Goal: Information Seeking & Learning: Find specific fact

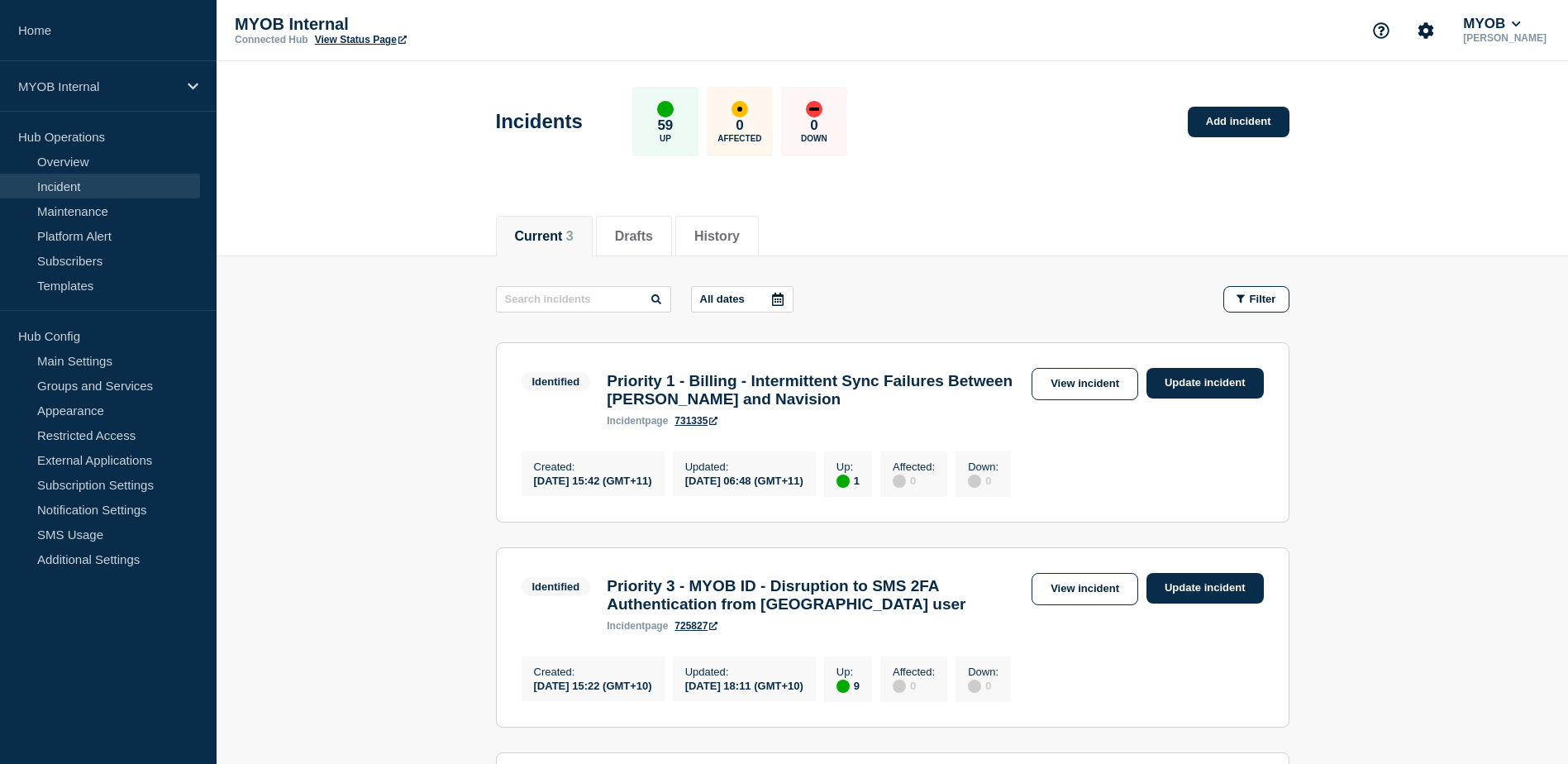
click at [94, 260] on link "Subscribers" at bounding box center [100, 260] width 200 height 25
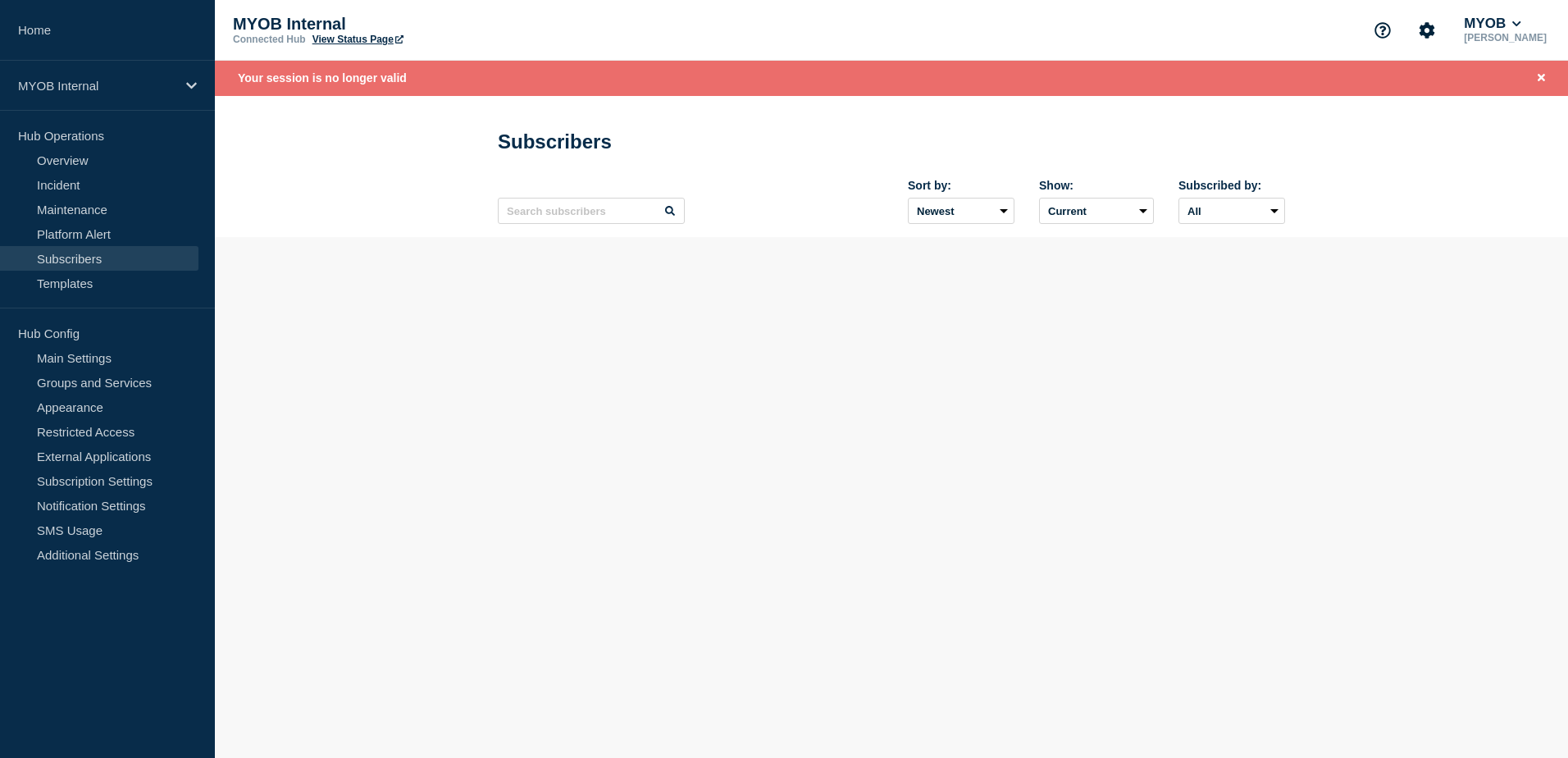
click at [564, 180] on div "Sort by: Newest Oldest Show: Current Deleted Recently deleted Subscribed by: Al…" at bounding box center [891, 202] width 788 height 72
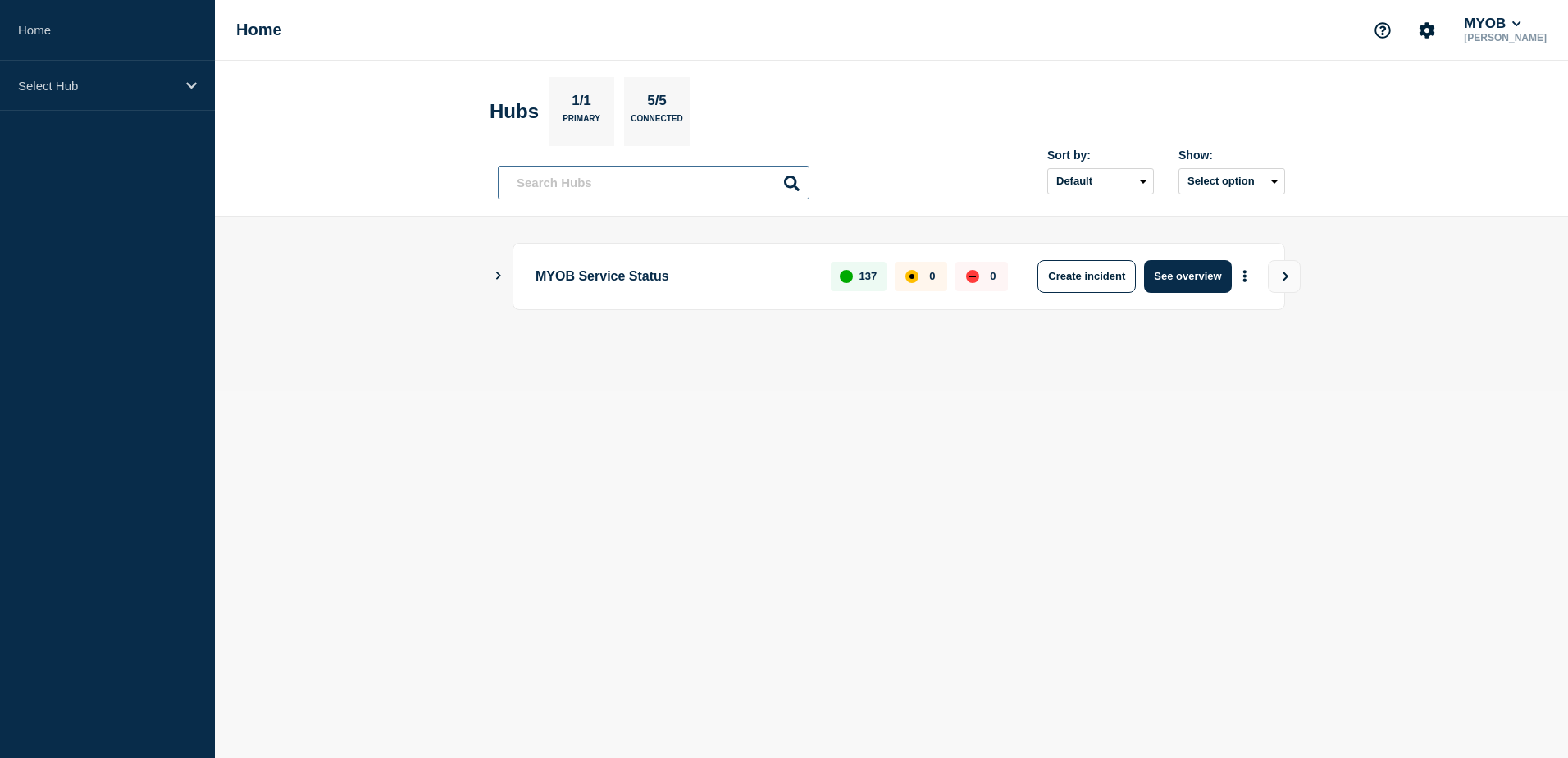
click at [663, 190] on input "text" at bounding box center [653, 182] width 312 height 34
paste input "Apeksha.Sachdeva@myob.com"
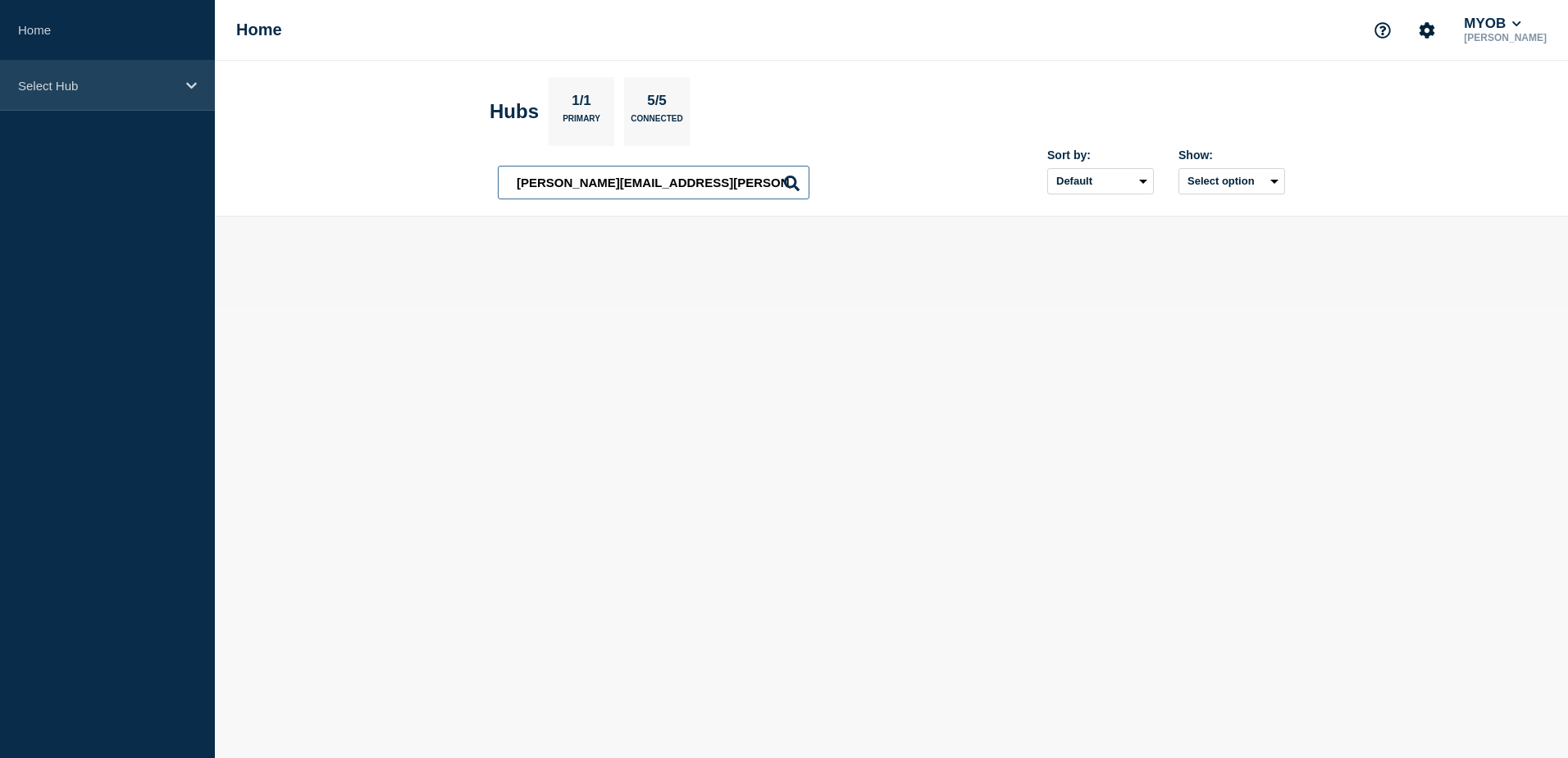
type input "Apeksha.Sachdeva@myob.com"
click at [153, 87] on p "Select Hub" at bounding box center [96, 85] width 157 height 14
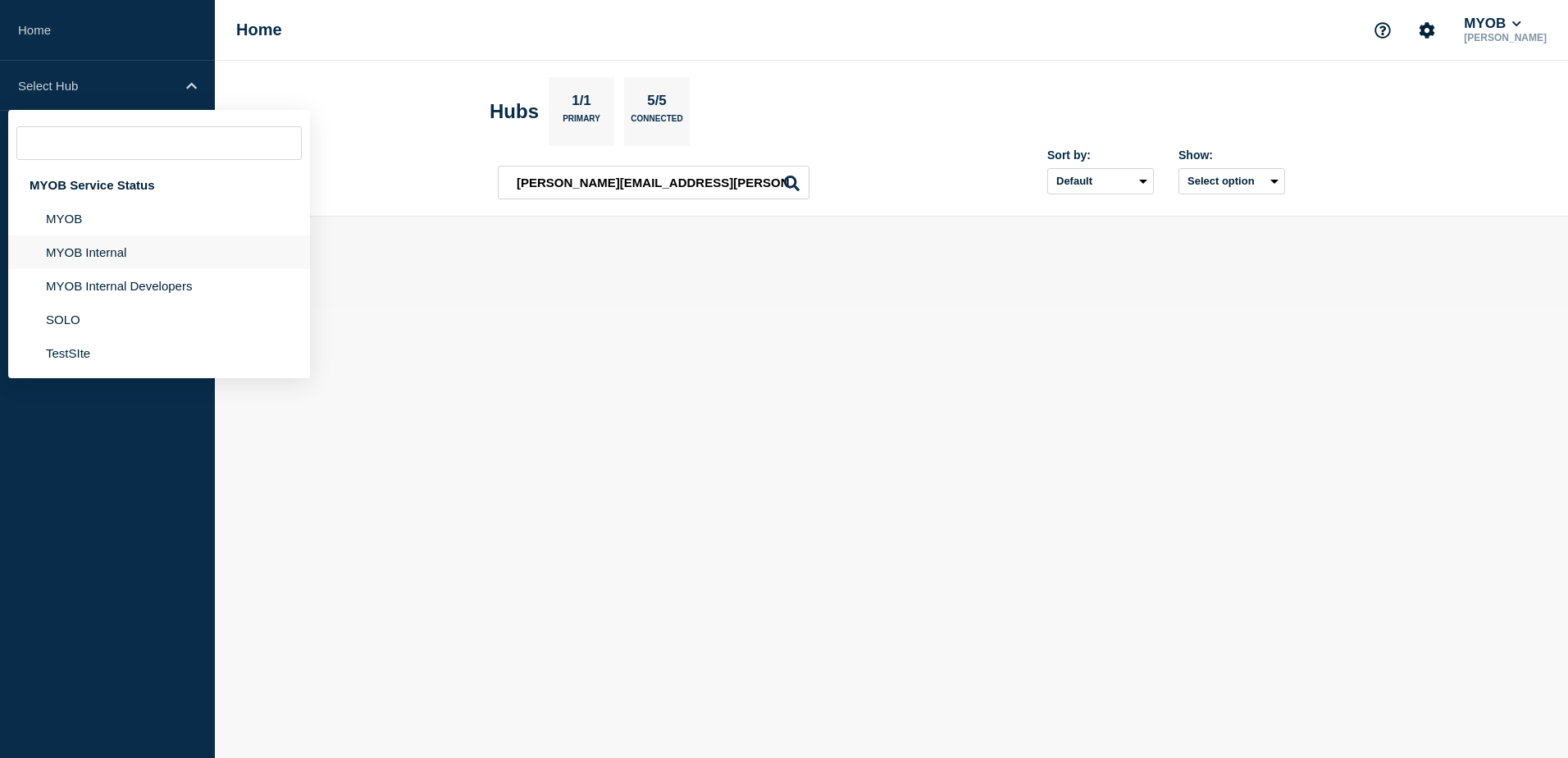
click at [100, 255] on li "MYOB Internal" at bounding box center [159, 252] width 302 height 34
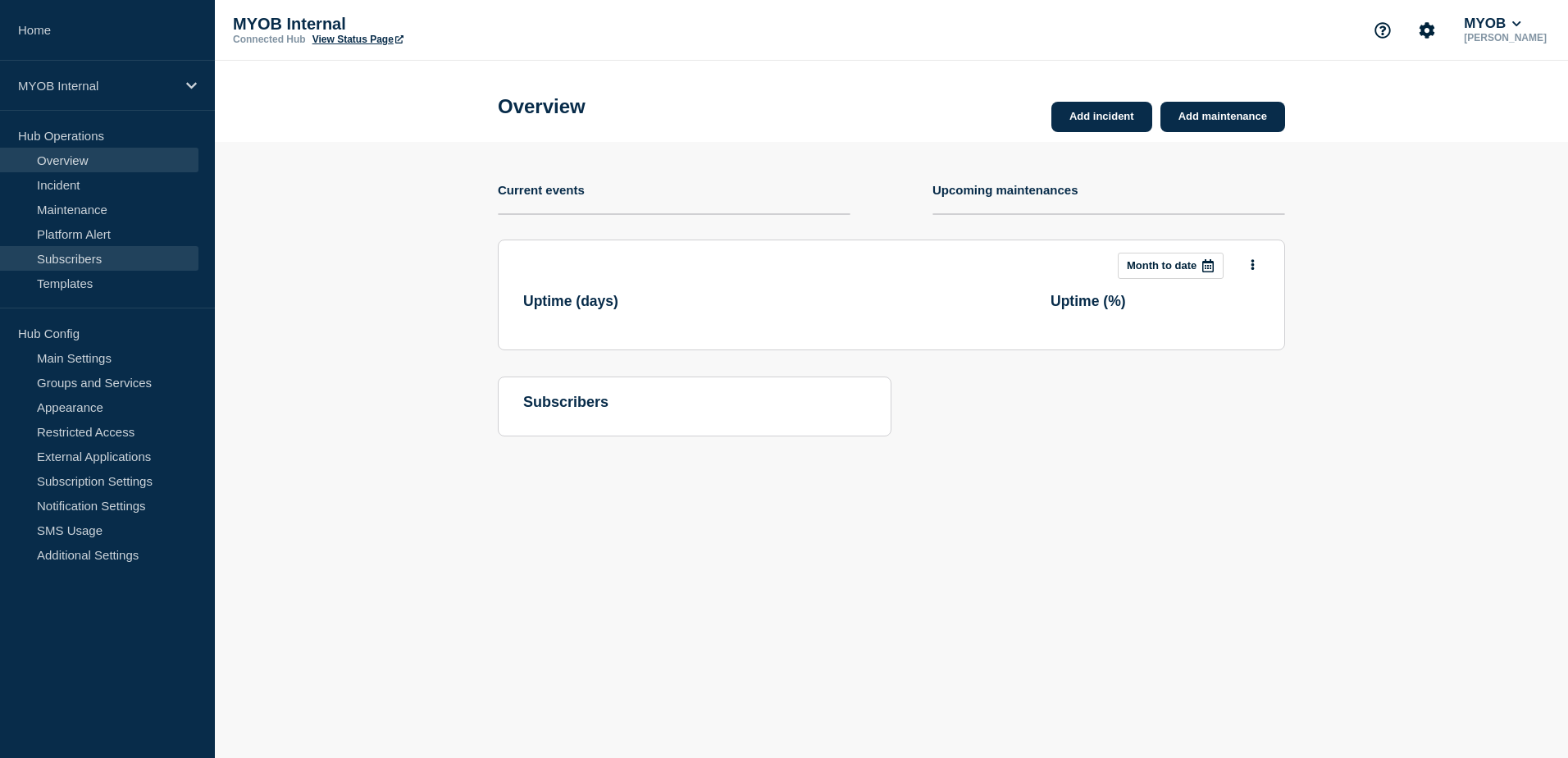
click at [77, 253] on link "Subscribers" at bounding box center [99, 258] width 198 height 25
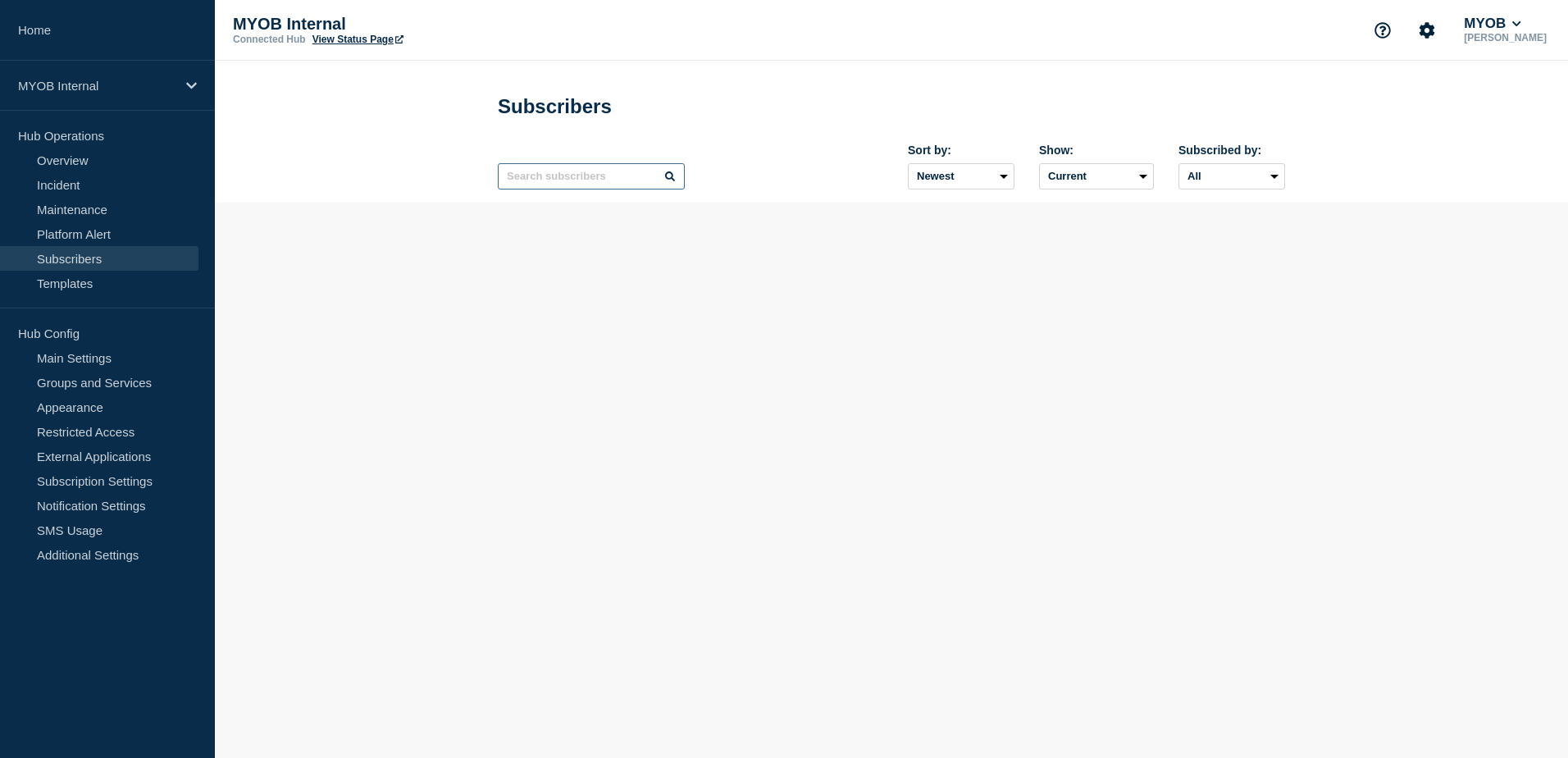
click at [592, 184] on input "text" at bounding box center [591, 176] width 187 height 26
paste input "Apeksha.Sachdeva@myob.com"
type input "Apeksha.Sachdeva@myob.com"
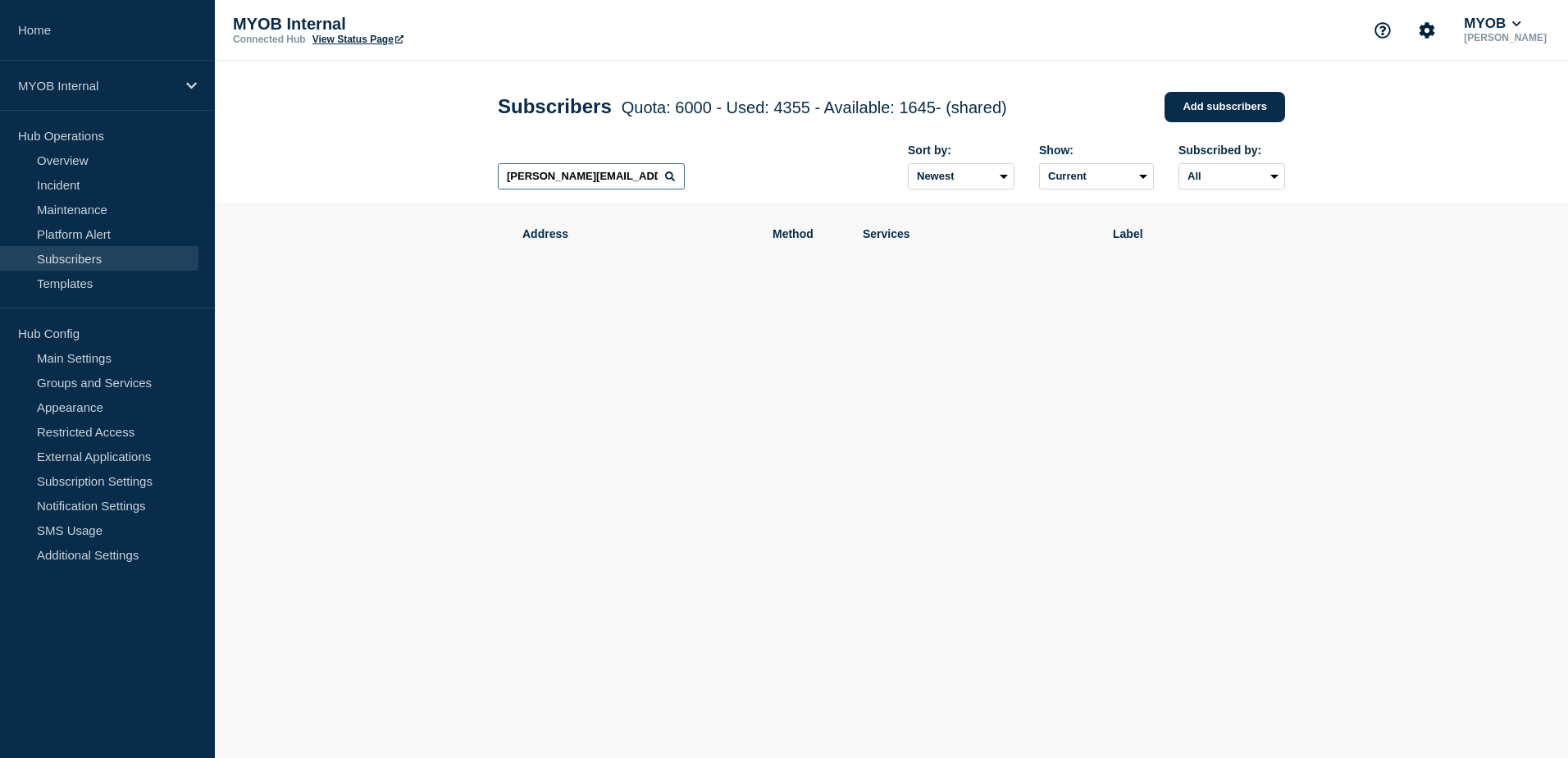
drag, startPoint x: 661, startPoint y: 179, endPoint x: 329, endPoint y: 169, distance: 332.2
click at [329, 169] on header "Subscribers Quota: 6000 - Used: 4355 - Available: 1645 - (shared) Quota Used Av…" at bounding box center [890, 132] width 1353 height 142
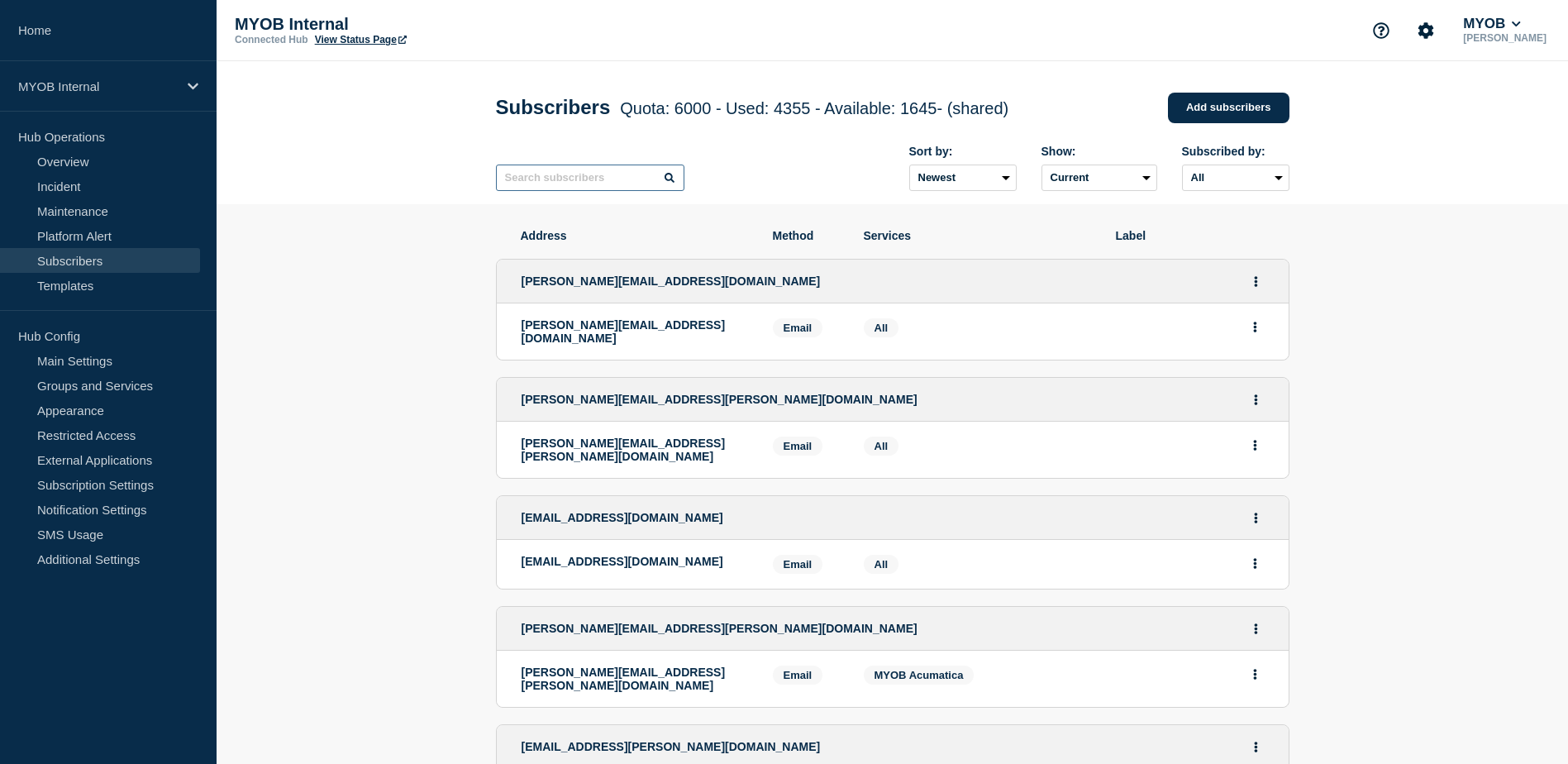
click at [622, 182] on input "text" at bounding box center [591, 178] width 189 height 27
paste input "Emily.Butler@myob.com"
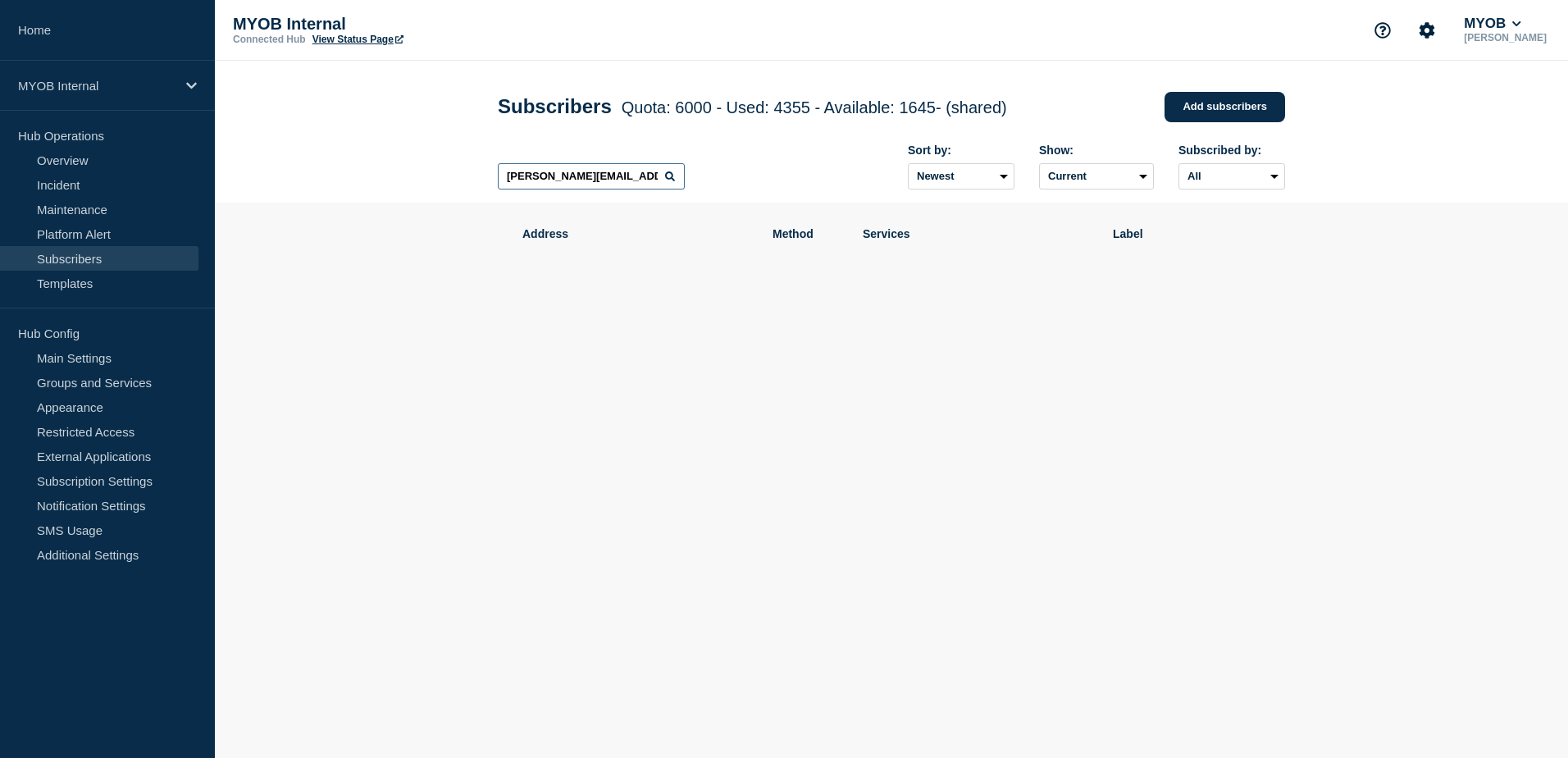
drag, startPoint x: 573, startPoint y: 174, endPoint x: 409, endPoint y: 173, distance: 164.0
click at [409, 173] on header "Subscribers Quota: 6000 - Used: 4355 - Available: 1645 - (shared) Quota Used Av…" at bounding box center [890, 132] width 1353 height 142
paste input "Roshni.Majumda"
type input "Roshni.Majumdar@myob.com"
